Goal: Transaction & Acquisition: Book appointment/travel/reservation

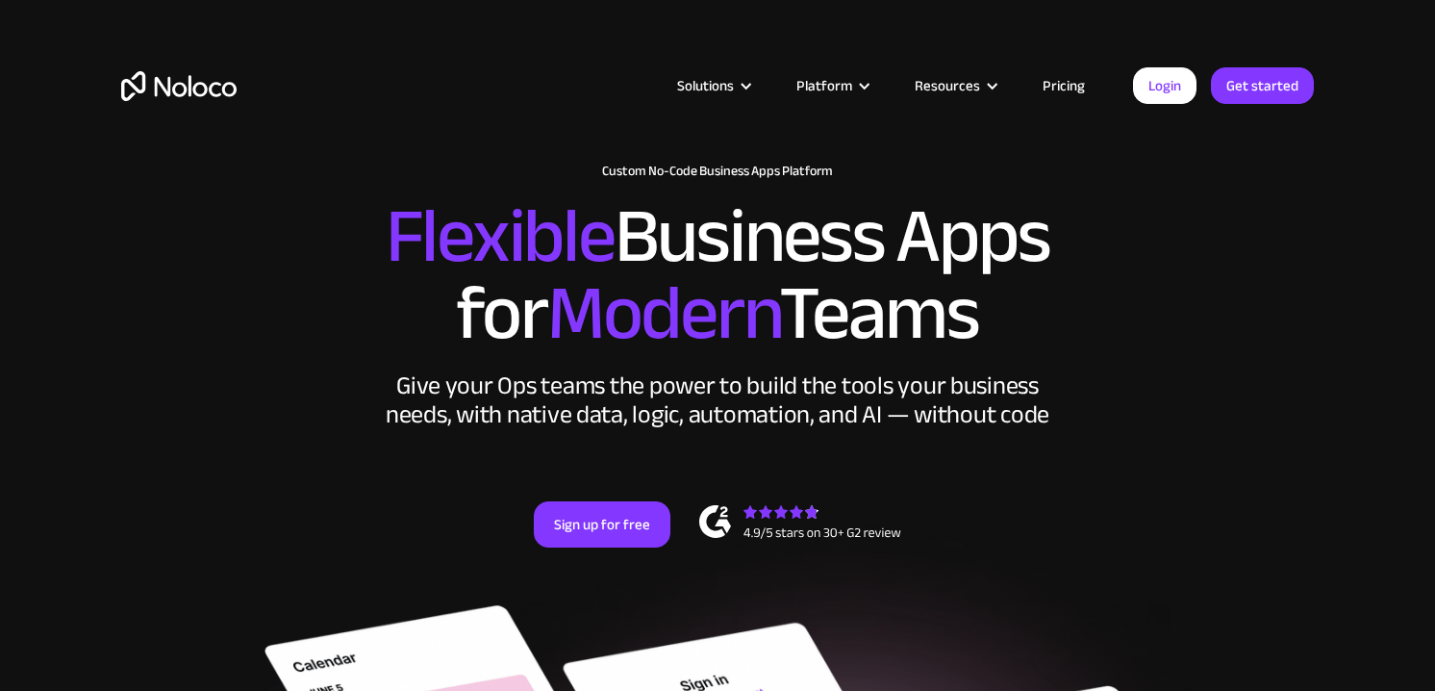
click at [1049, 88] on link "Pricing" at bounding box center [1064, 85] width 90 height 25
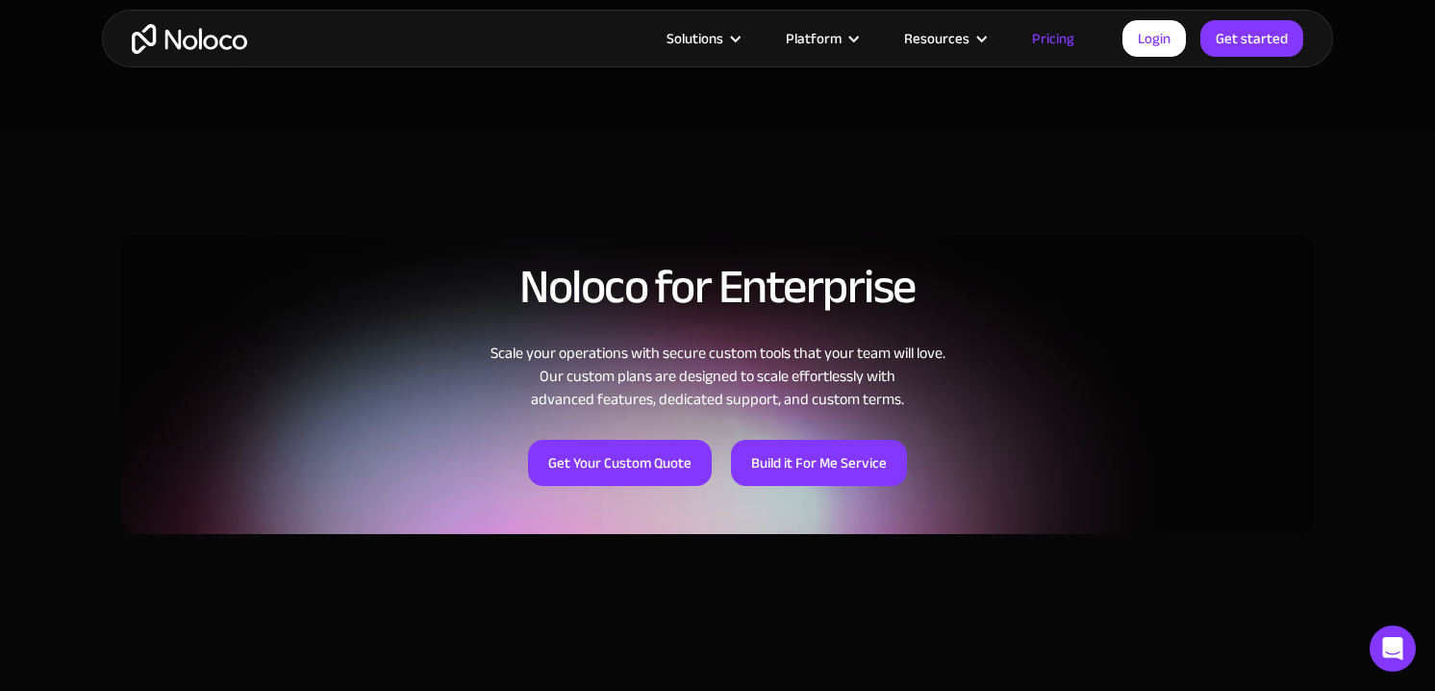
scroll to position [1354, 0]
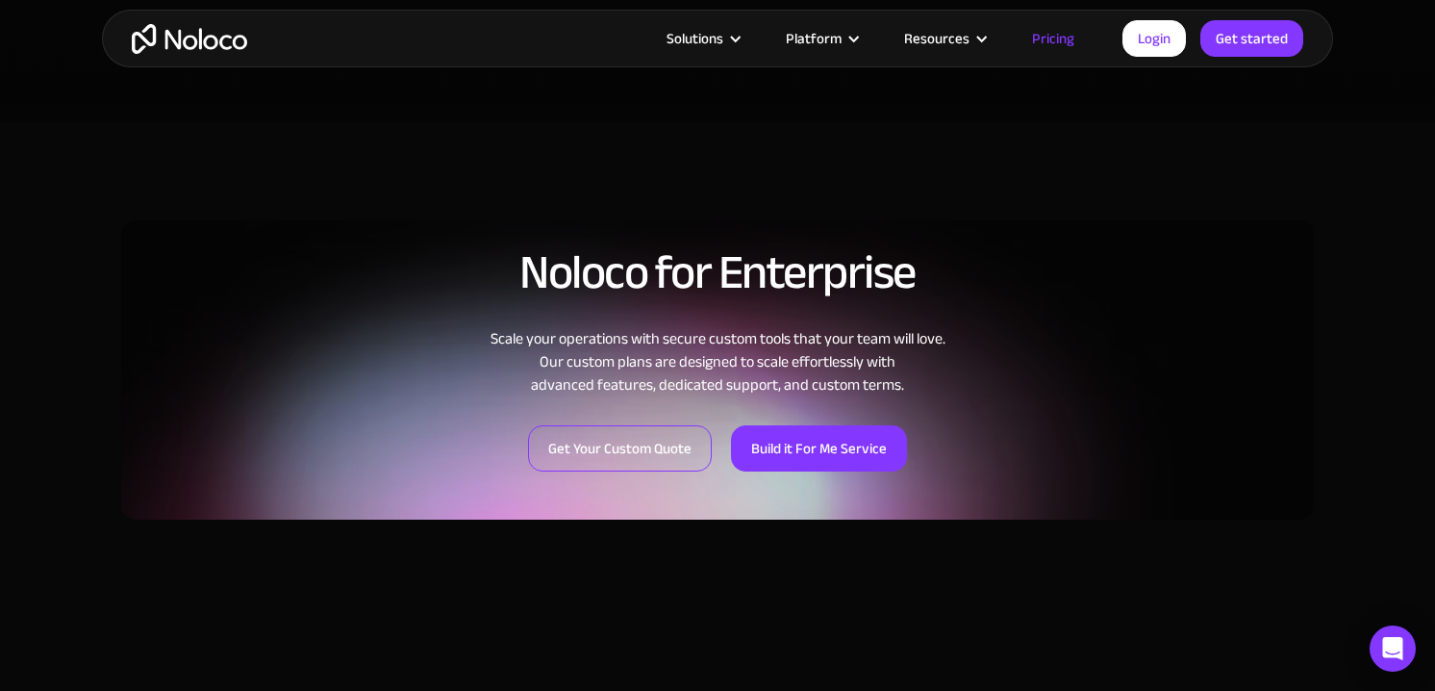
click at [638, 456] on link "Get Your Custom Quote" at bounding box center [620, 448] width 184 height 46
